Goal: Check status: Check status

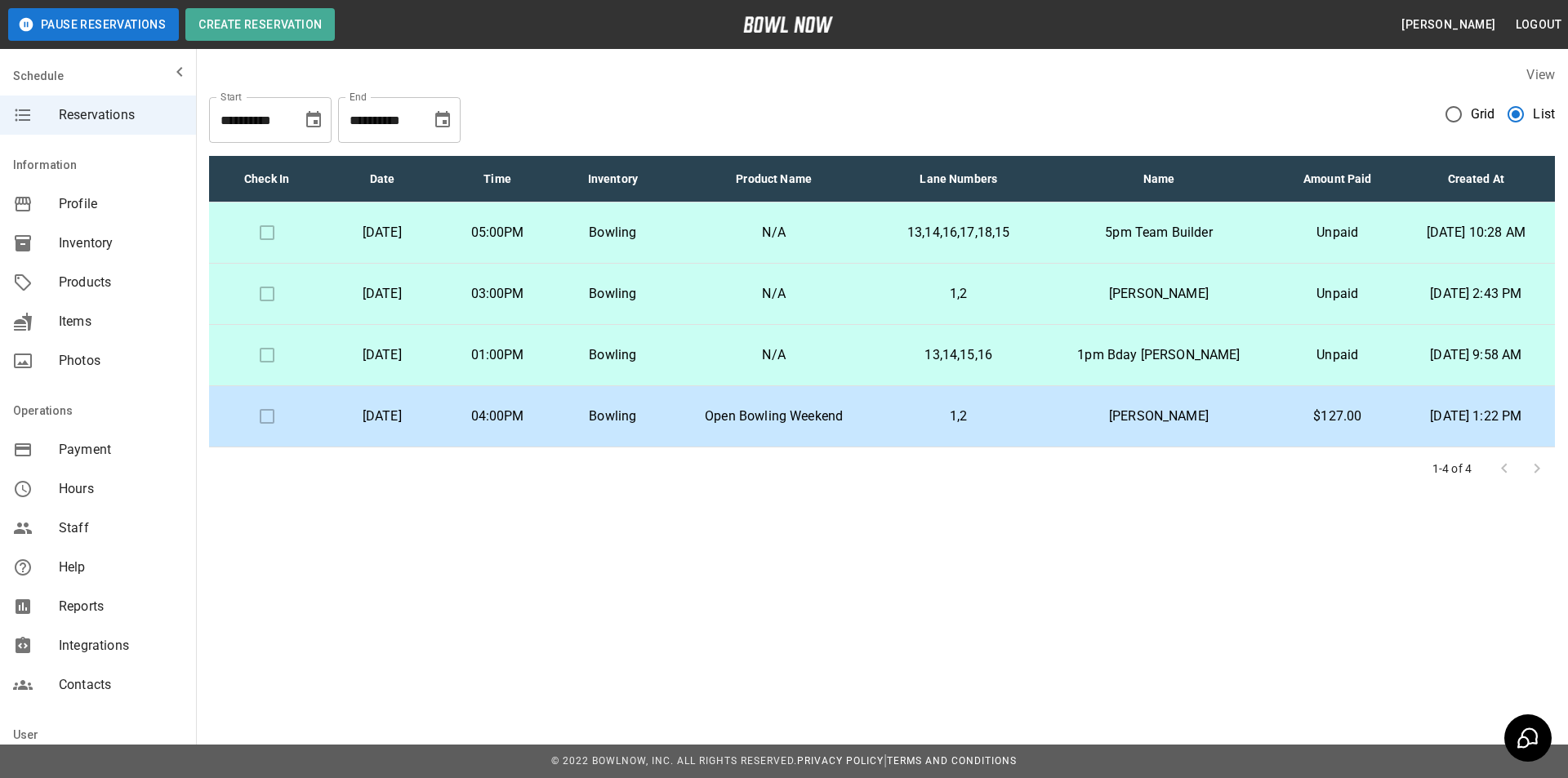
click at [727, 304] on td "N/A" at bounding box center [773, 295] width 207 height 61
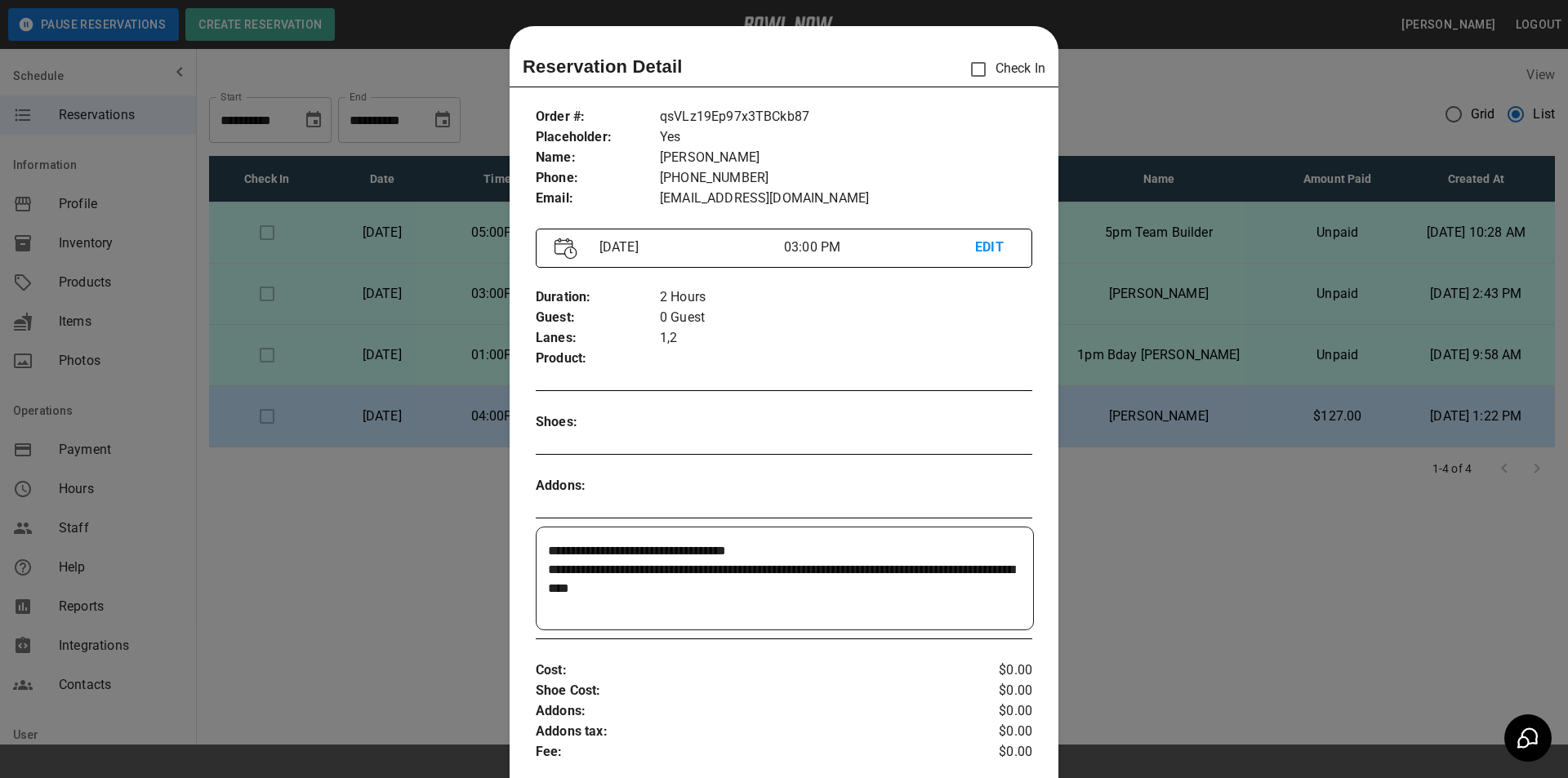
scroll to position [26, 0]
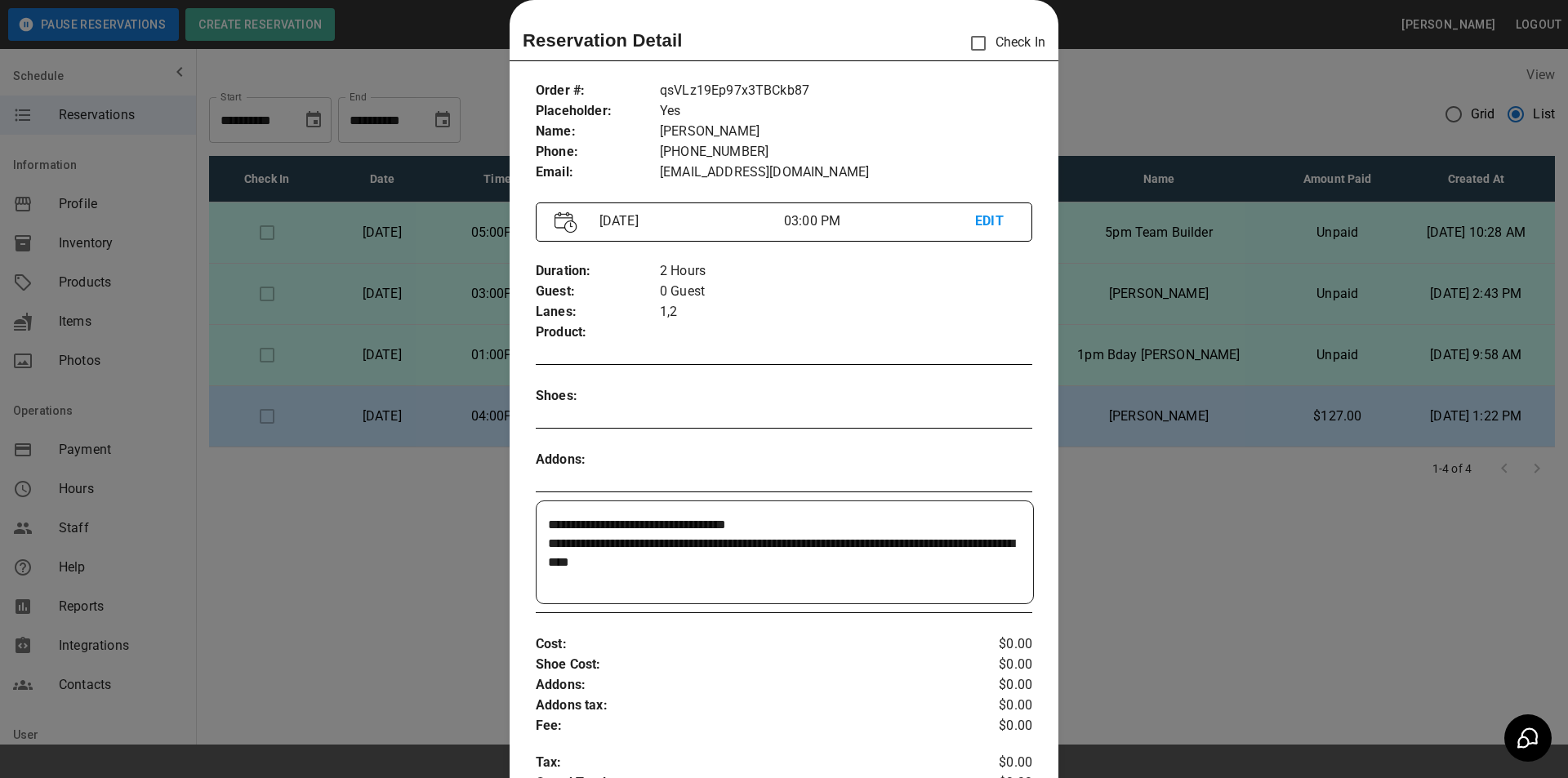
click at [1177, 79] on div at bounding box center [784, 389] width 1568 height 778
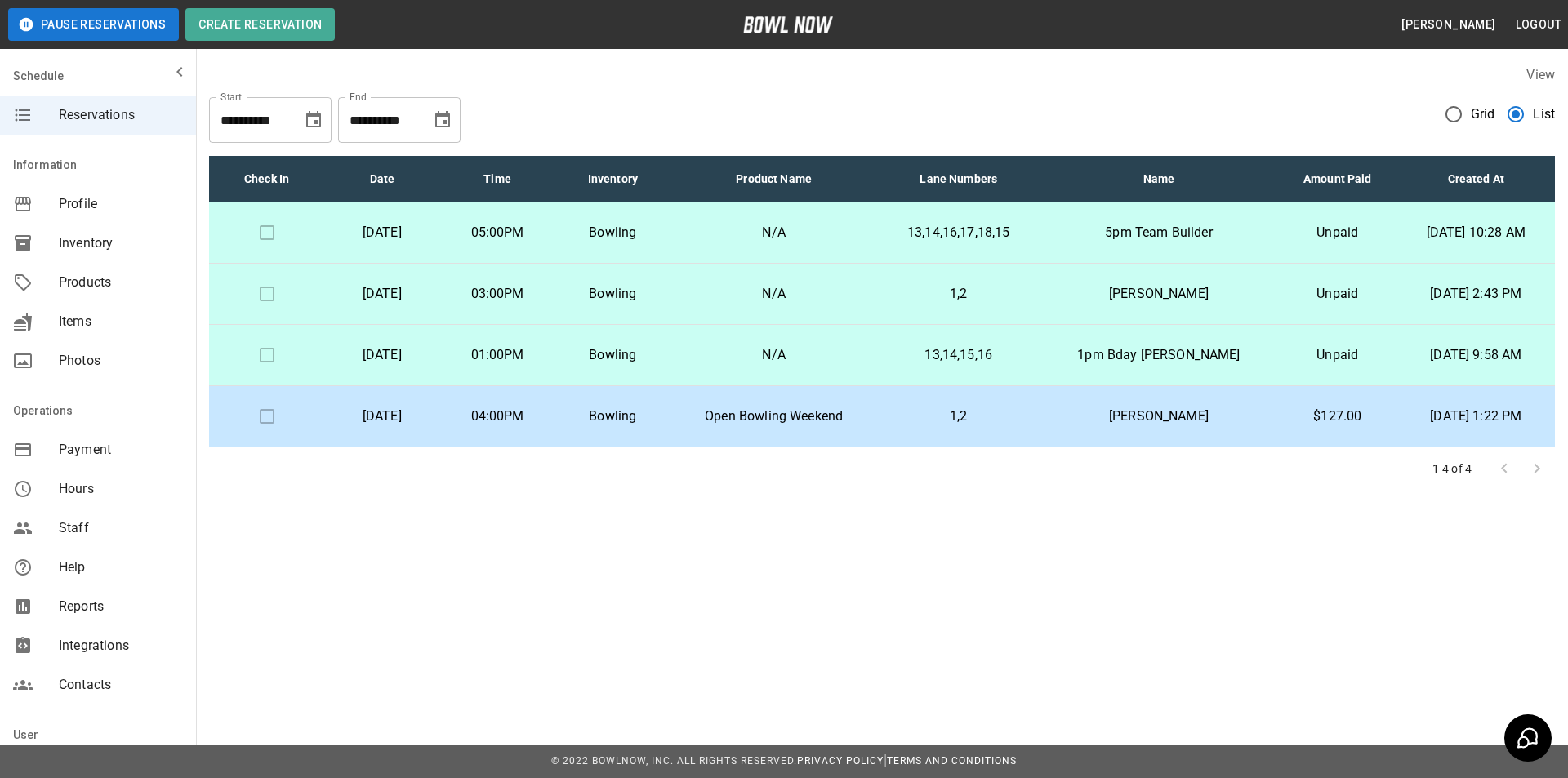
click at [1350, 297] on p "Unpaid" at bounding box center [1337, 294] width 93 height 19
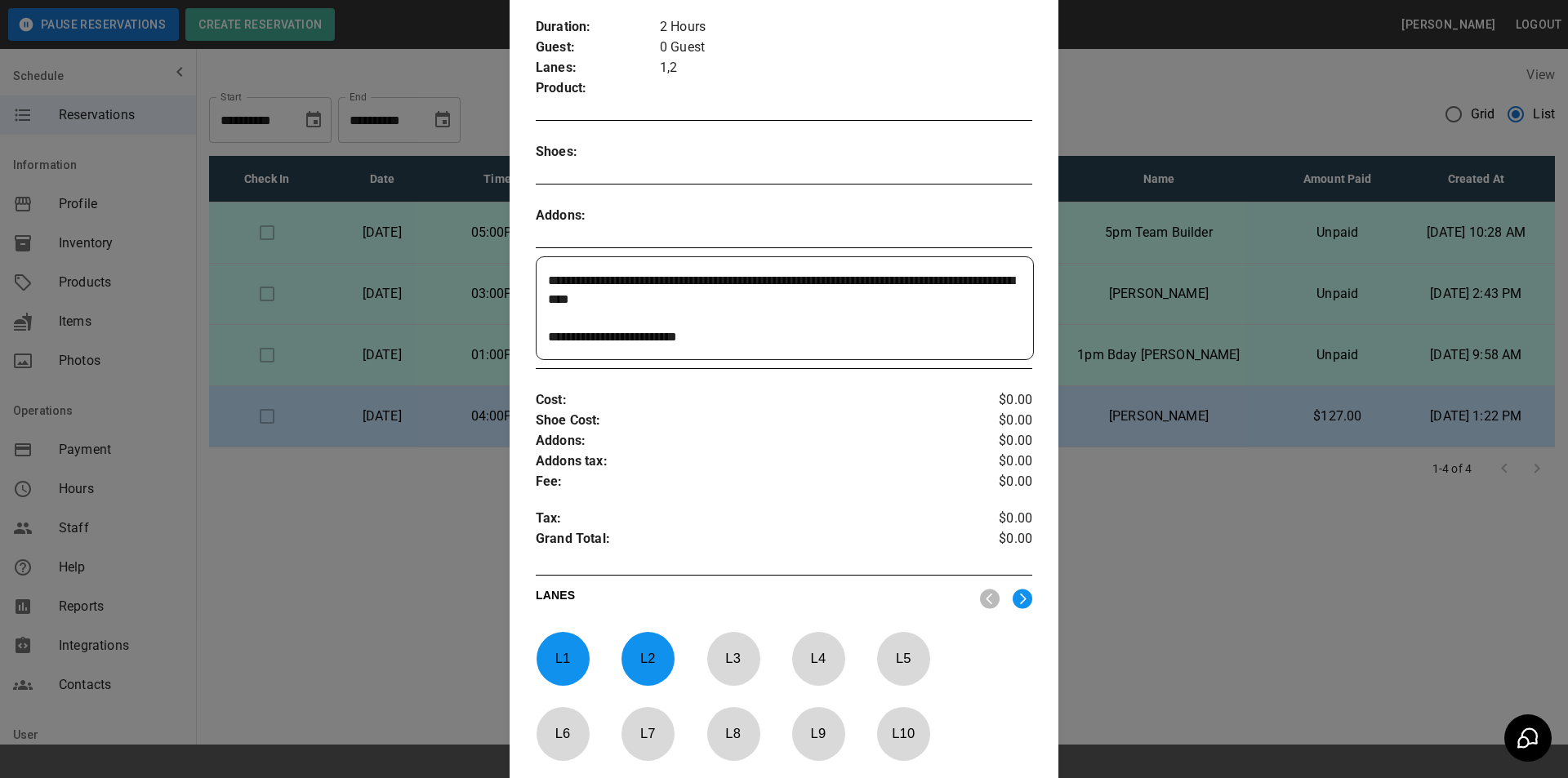
scroll to position [271, 0]
click at [1154, 569] on div at bounding box center [784, 389] width 1568 height 778
